Goal: Information Seeking & Learning: Find specific fact

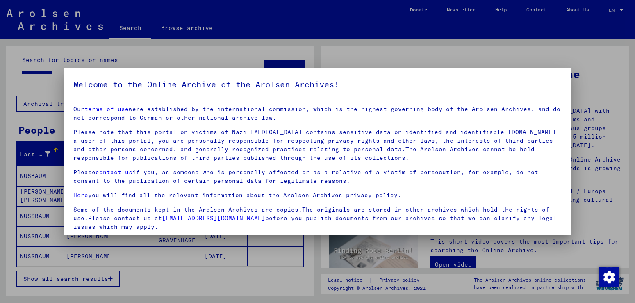
scroll to position [61, 0]
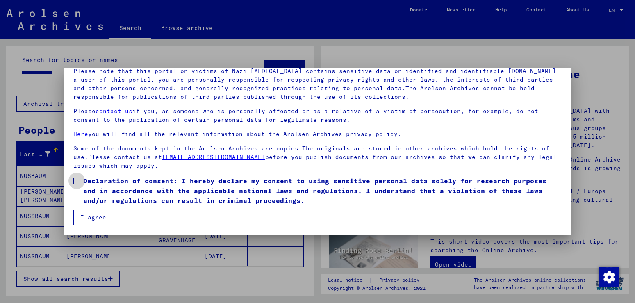
click at [82, 178] on label "Declaration of consent: I hereby declare my consent to using sensitive personal…" at bounding box center [317, 191] width 488 height 30
click at [82, 216] on button "I agree" at bounding box center [93, 217] width 40 height 16
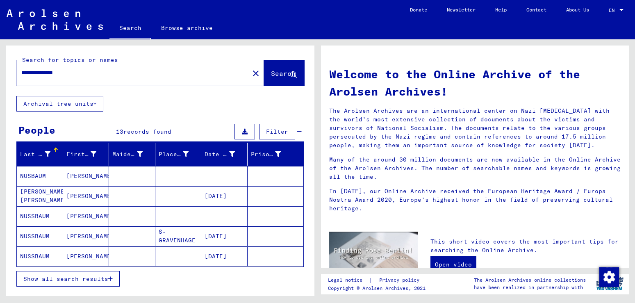
click at [40, 214] on mat-cell "NUSSBAUM" at bounding box center [40, 216] width 46 height 20
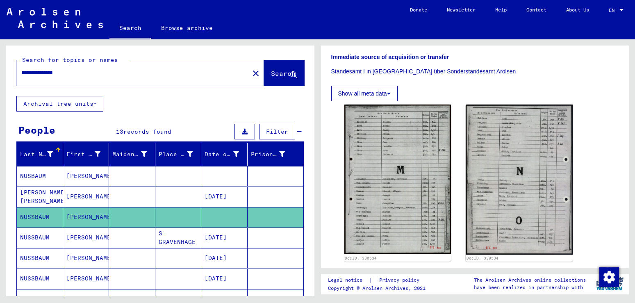
scroll to position [194, 0]
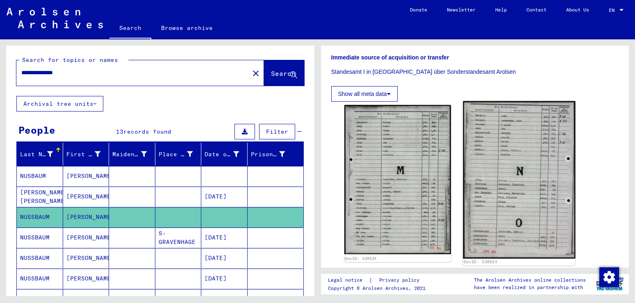
click at [501, 184] on img at bounding box center [519, 179] width 112 height 157
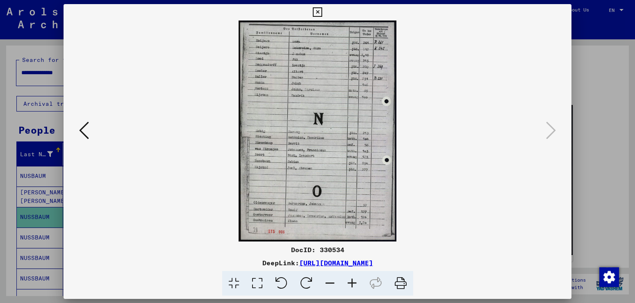
click at [83, 129] on icon at bounding box center [84, 130] width 10 height 20
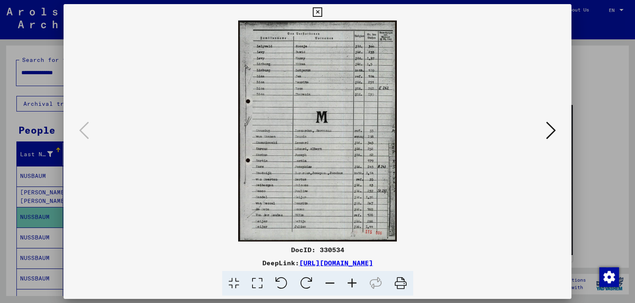
click at [552, 128] on icon at bounding box center [551, 130] width 10 height 20
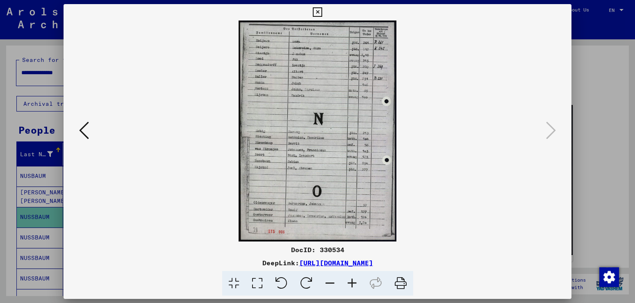
click at [339, 263] on link "[URL][DOMAIN_NAME]" at bounding box center [336, 263] width 74 height 8
click at [322, 13] on icon at bounding box center [317, 12] width 9 height 10
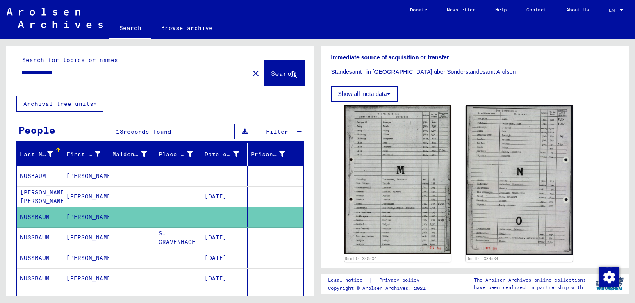
click at [70, 197] on mat-cell "[PERSON_NAME]" at bounding box center [86, 196] width 46 height 20
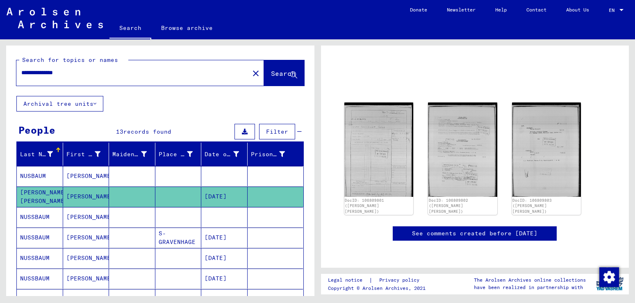
scroll to position [120, 0]
click at [79, 178] on mat-cell "[PERSON_NAME]" at bounding box center [86, 176] width 46 height 20
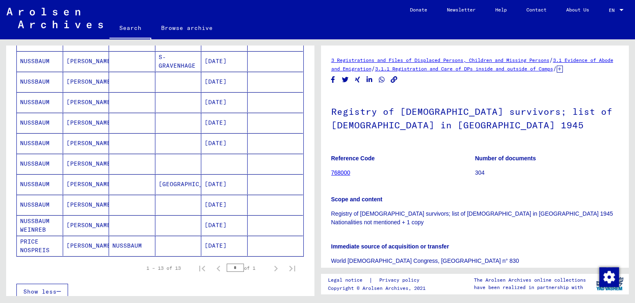
scroll to position [177, 0]
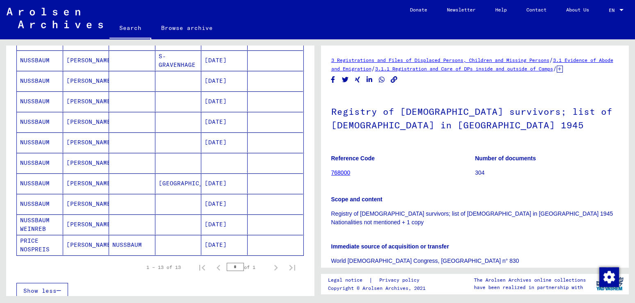
click at [84, 183] on mat-cell "[PERSON_NAME]" at bounding box center [86, 183] width 46 height 20
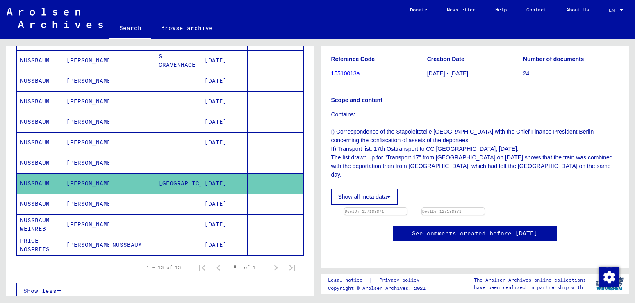
scroll to position [133, 0]
click at [363, 208] on img at bounding box center [376, 208] width 66 height 0
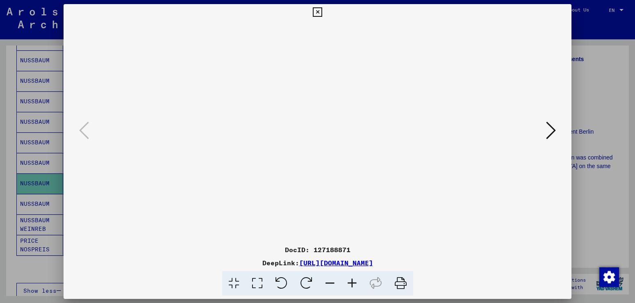
click at [552, 127] on icon at bounding box center [551, 130] width 10 height 20
click at [81, 136] on icon at bounding box center [84, 130] width 10 height 20
click at [322, 11] on icon at bounding box center [317, 12] width 9 height 10
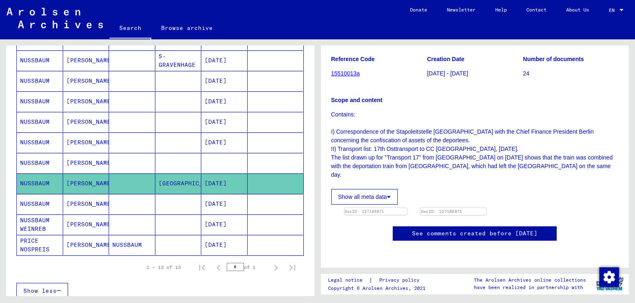
scroll to position [110, 0]
click at [486, 208] on img at bounding box center [453, 208] width 66 height 0
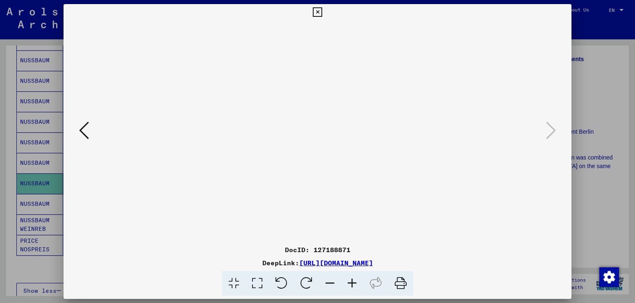
click at [83, 126] on icon at bounding box center [84, 130] width 10 height 20
click at [401, 284] on icon at bounding box center [400, 283] width 25 height 25
click at [551, 131] on icon at bounding box center [551, 130] width 10 height 20
click at [322, 10] on icon at bounding box center [317, 12] width 9 height 10
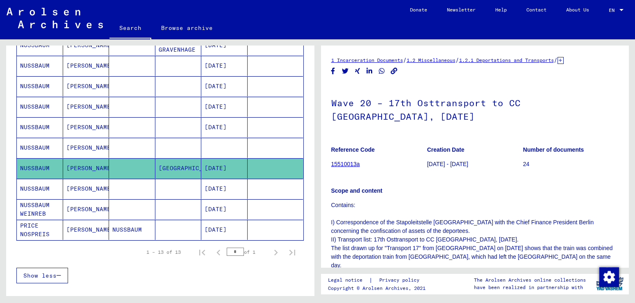
scroll to position [177, 0]
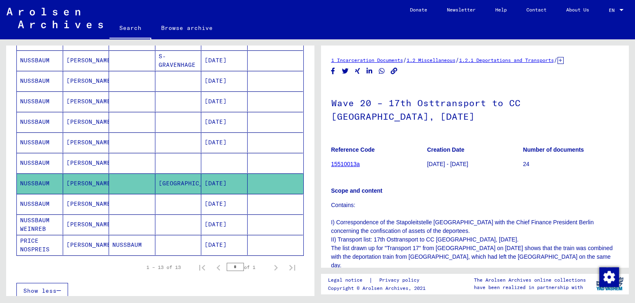
click at [79, 141] on mat-cell "[PERSON_NAME]" at bounding box center [86, 142] width 46 height 20
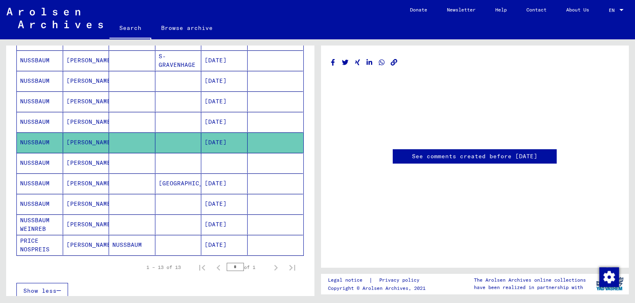
click at [85, 126] on mat-cell "[PERSON_NAME]" at bounding box center [86, 122] width 46 height 20
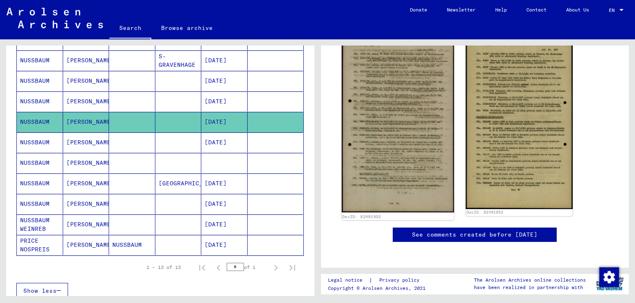
scroll to position [133, 0]
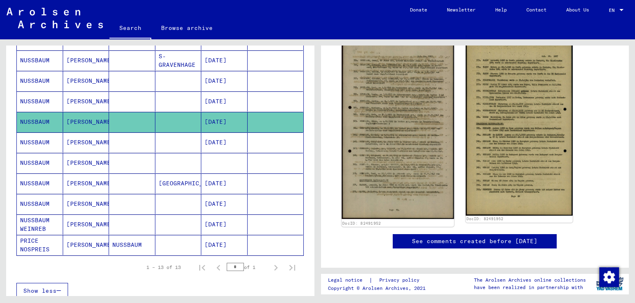
click at [393, 167] on img at bounding box center [397, 128] width 112 height 181
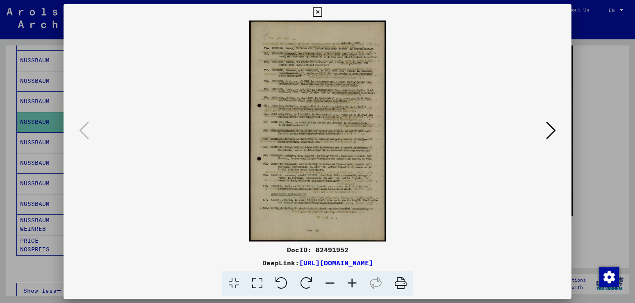
click at [554, 133] on icon at bounding box center [551, 130] width 10 height 20
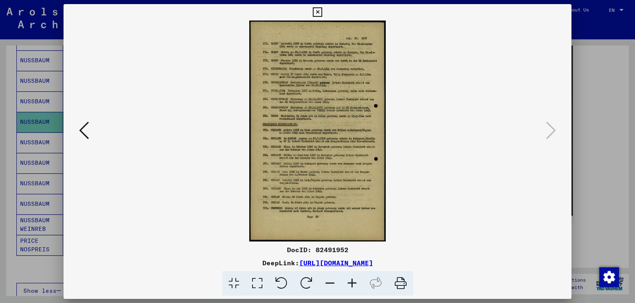
click at [352, 280] on icon at bounding box center [352, 283] width 22 height 25
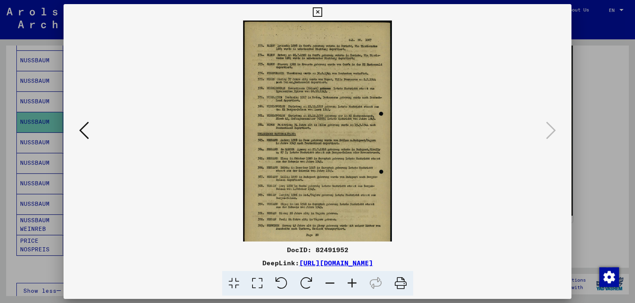
click at [352, 280] on icon at bounding box center [352, 283] width 22 height 25
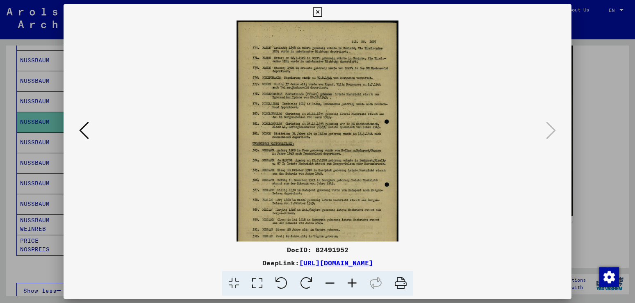
click at [352, 280] on icon at bounding box center [352, 283] width 22 height 25
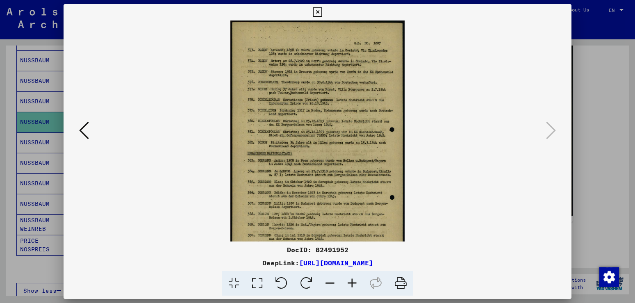
click at [352, 280] on icon at bounding box center [352, 283] width 22 height 25
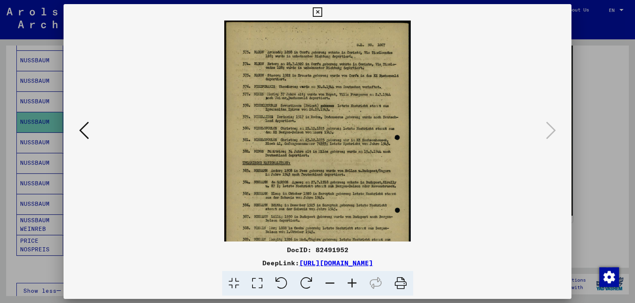
click at [352, 280] on icon at bounding box center [352, 283] width 22 height 25
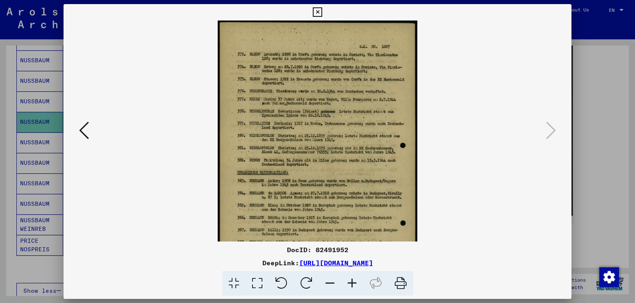
click at [352, 280] on icon at bounding box center [352, 283] width 22 height 25
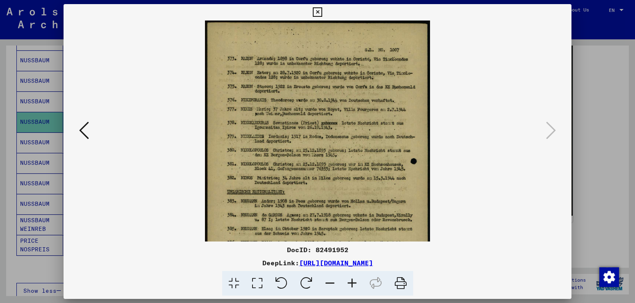
click at [413, 186] on img at bounding box center [317, 202] width 225 height 364
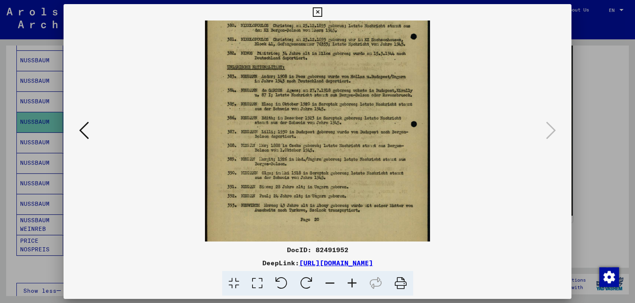
scroll to position [126, 0]
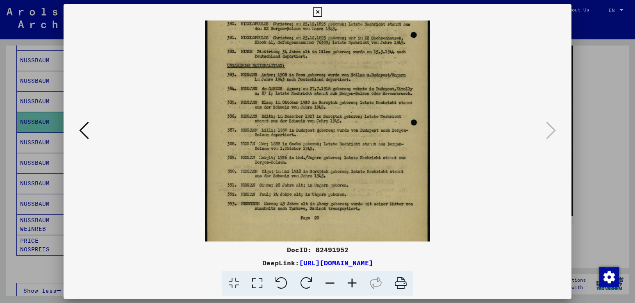
drag, startPoint x: 398, startPoint y: 185, endPoint x: 393, endPoint y: 59, distance: 126.3
click at [393, 59] on img at bounding box center [317, 76] width 225 height 364
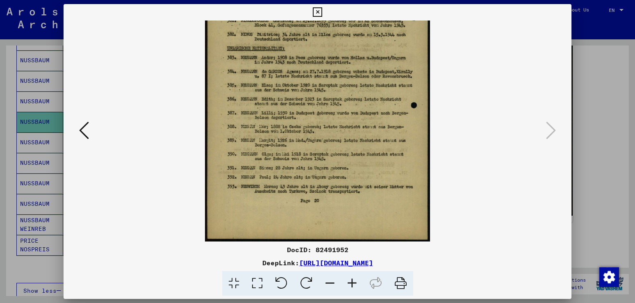
drag, startPoint x: 360, startPoint y: 138, endPoint x: 368, endPoint y: 94, distance: 44.3
click at [368, 94] on img at bounding box center [317, 59] width 225 height 364
click at [83, 134] on icon at bounding box center [84, 130] width 10 height 20
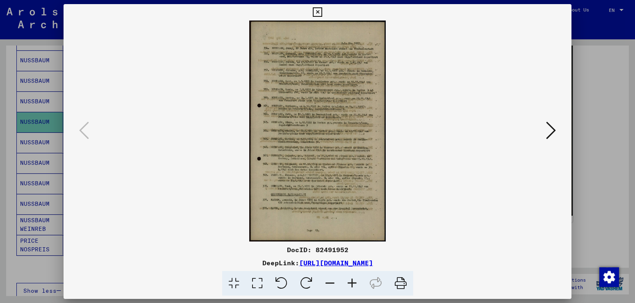
scroll to position [0, 0]
click at [352, 284] on icon at bounding box center [352, 283] width 22 height 25
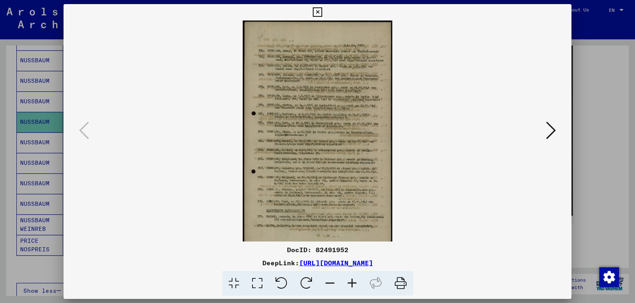
click at [352, 284] on icon at bounding box center [352, 283] width 22 height 25
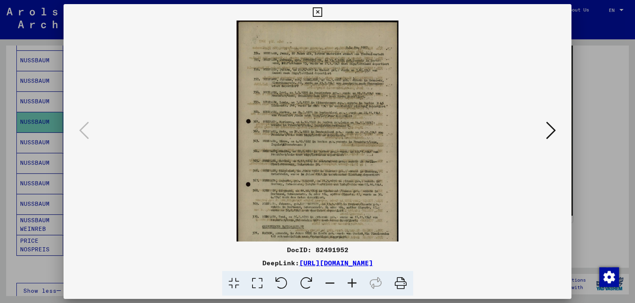
click at [352, 284] on icon at bounding box center [352, 283] width 22 height 25
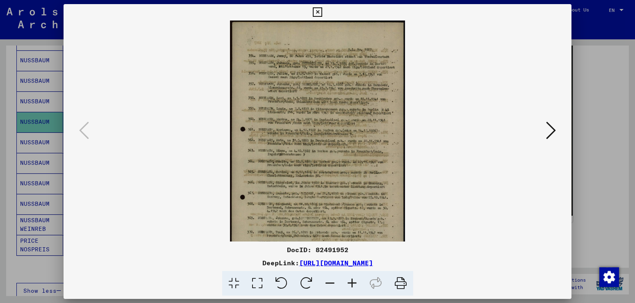
click at [352, 284] on icon at bounding box center [352, 283] width 22 height 25
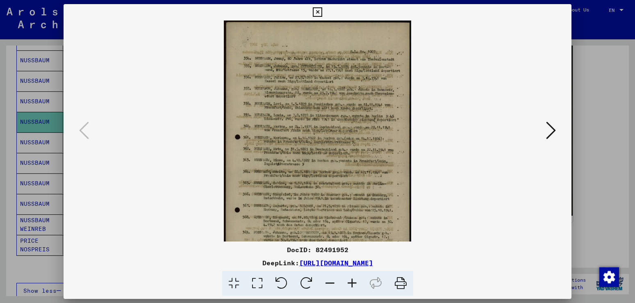
click at [352, 284] on icon at bounding box center [352, 283] width 22 height 25
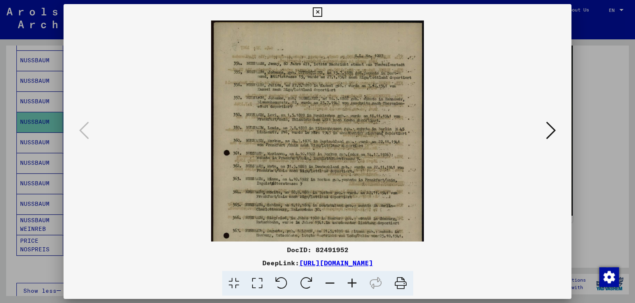
click at [352, 284] on icon at bounding box center [352, 283] width 22 height 25
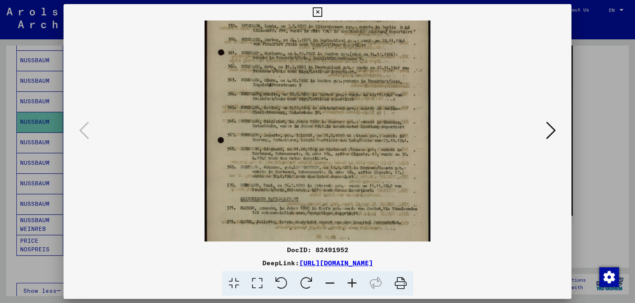
scroll to position [103, 0]
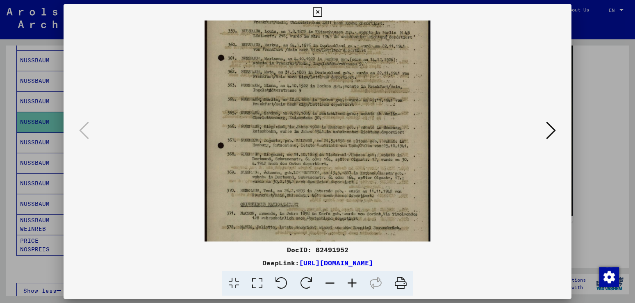
drag, startPoint x: 333, startPoint y: 209, endPoint x: 317, endPoint y: 106, distance: 103.6
click at [317, 106] on img at bounding box center [317, 100] width 226 height 364
click at [352, 287] on icon at bounding box center [352, 283] width 22 height 25
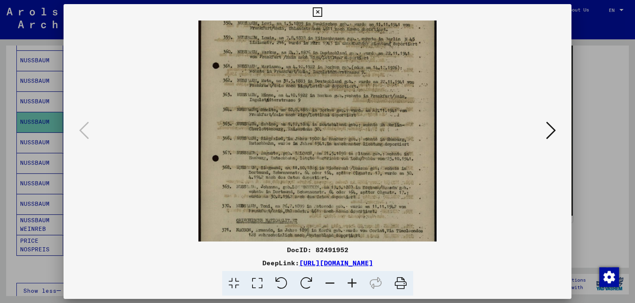
click at [352, 287] on icon at bounding box center [352, 283] width 22 height 25
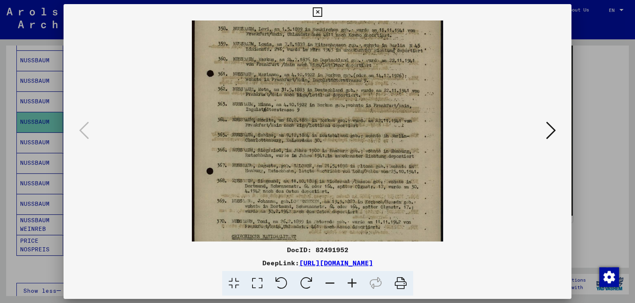
click at [352, 287] on icon at bounding box center [352, 283] width 22 height 25
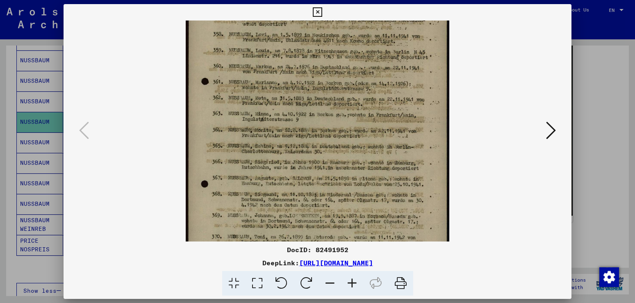
click at [257, 282] on icon at bounding box center [256, 283] width 23 height 25
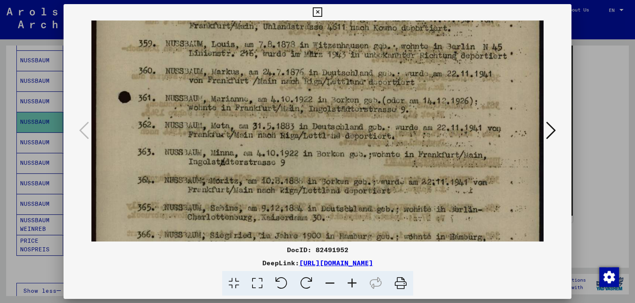
scroll to position [261, 0]
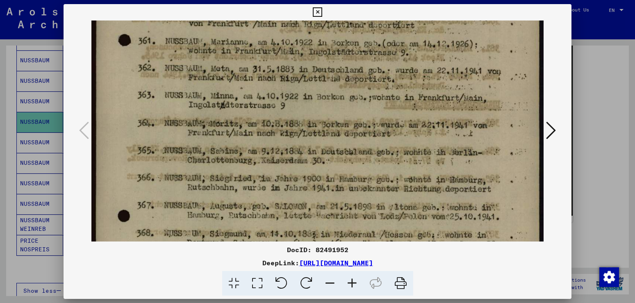
drag, startPoint x: 302, startPoint y: 201, endPoint x: 300, endPoint y: 43, distance: 158.2
click at [300, 43] on img at bounding box center [317, 124] width 452 height 730
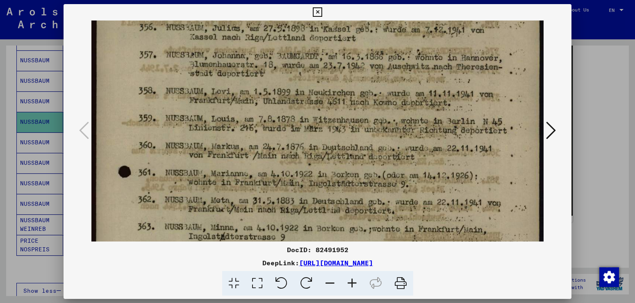
drag, startPoint x: 286, startPoint y: 104, endPoint x: 293, endPoint y: 236, distance: 131.7
click at [293, 236] on img at bounding box center [317, 256] width 452 height 730
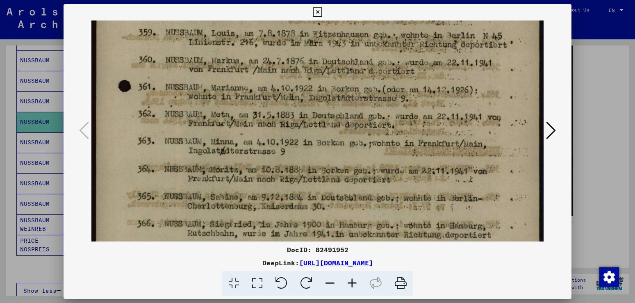
scroll to position [222, 0]
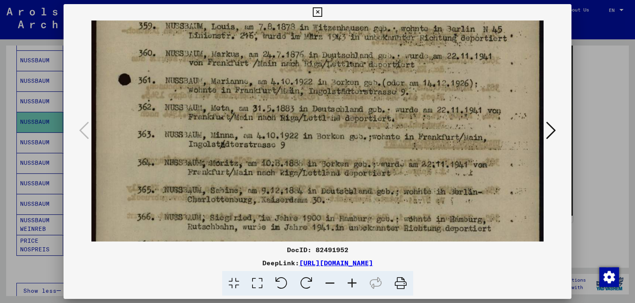
drag, startPoint x: 283, startPoint y: 70, endPoint x: 265, endPoint y: 32, distance: 42.7
click at [265, 32] on img at bounding box center [317, 164] width 452 height 730
click at [322, 10] on icon at bounding box center [317, 12] width 9 height 10
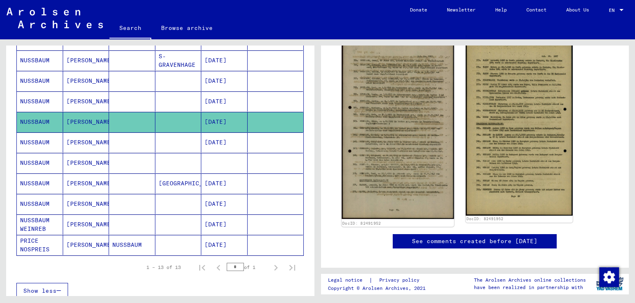
click at [402, 152] on img at bounding box center [397, 128] width 112 height 181
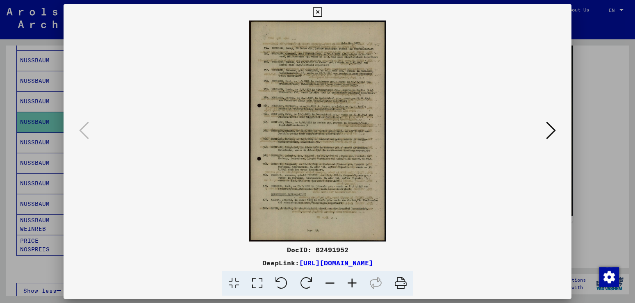
click at [234, 283] on icon at bounding box center [233, 283] width 23 height 25
click at [257, 281] on icon at bounding box center [256, 283] width 23 height 25
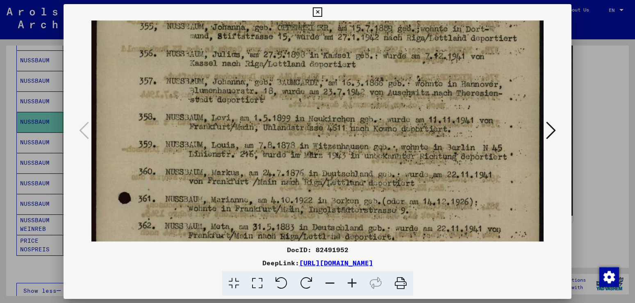
scroll to position [104, 0]
drag, startPoint x: 294, startPoint y: 184, endPoint x: 300, endPoint y: 79, distance: 104.6
click at [300, 79] on img at bounding box center [317, 281] width 452 height 730
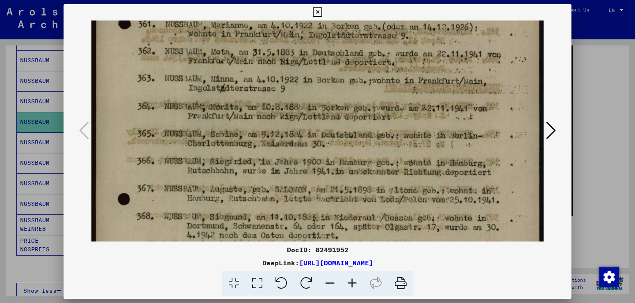
scroll to position [301, 0]
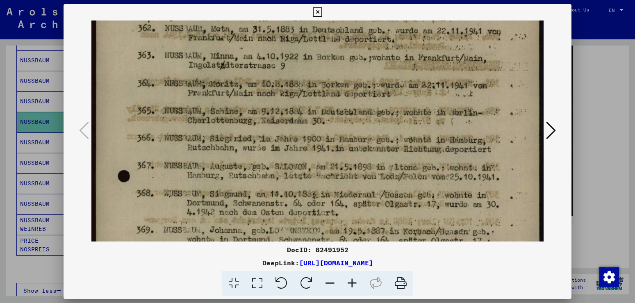
drag, startPoint x: 255, startPoint y: 206, endPoint x: 317, endPoint y: 10, distance: 205.8
click at [317, 10] on div "DocID: 82491952 DeepLink: [URL][DOMAIN_NAME]" at bounding box center [318, 150] width 508 height 292
click at [399, 284] on icon at bounding box center [400, 283] width 25 height 25
click at [322, 10] on icon at bounding box center [317, 12] width 9 height 10
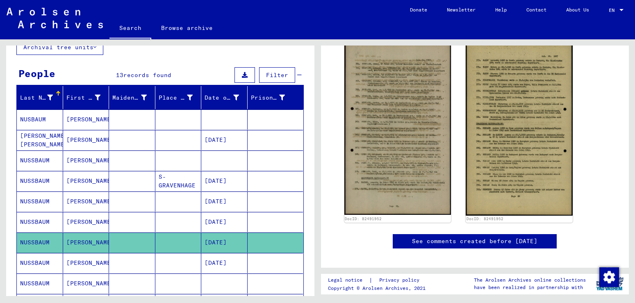
scroll to position [44, 0]
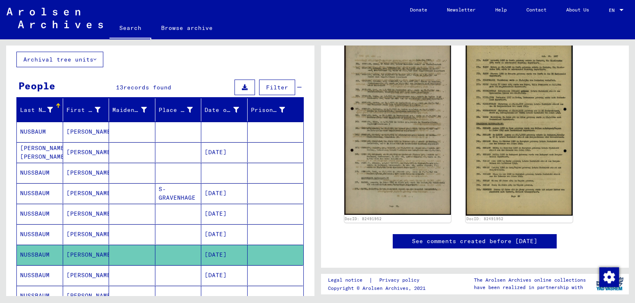
click at [82, 152] on mat-cell "[PERSON_NAME]" at bounding box center [86, 152] width 46 height 20
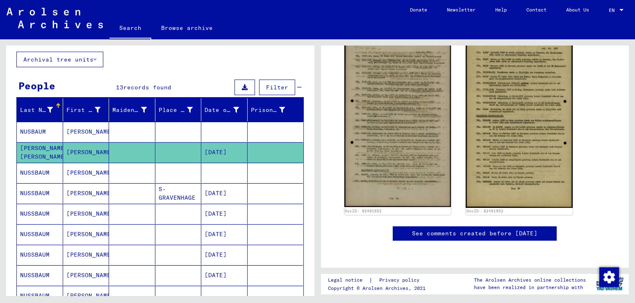
click at [82, 152] on mat-cell "[PERSON_NAME]" at bounding box center [86, 152] width 46 height 20
